Goal: Task Accomplishment & Management: Manage account settings

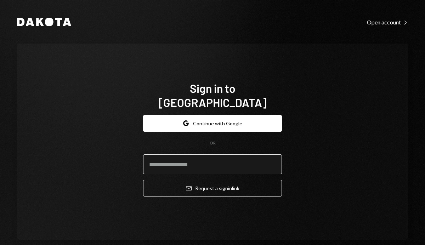
click at [176, 154] on input "email" at bounding box center [212, 164] width 139 height 20
type input "**********"
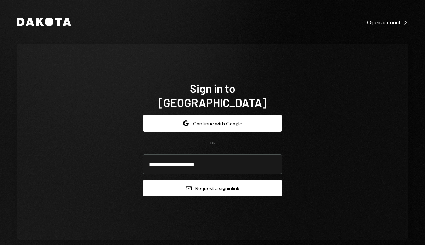
click at [199, 182] on button "Email Request a sign in link" at bounding box center [212, 188] width 139 height 17
